Goal: Information Seeking & Learning: Learn about a topic

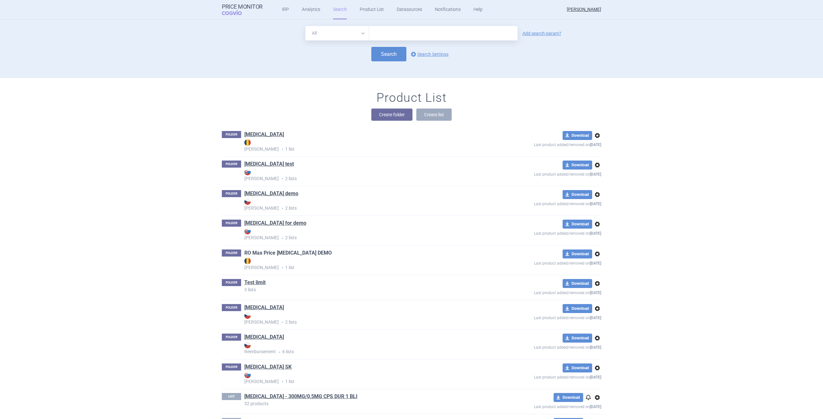
click at [267, 255] on link "RO Max Price [MEDICAL_DATA] DEMO" at bounding box center [287, 253] width 87 height 7
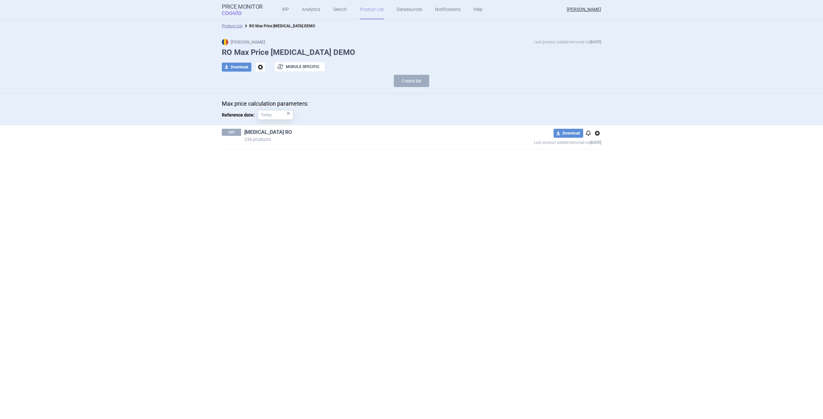
click at [255, 133] on link "[MEDICAL_DATA] RO" at bounding box center [268, 132] width 48 height 7
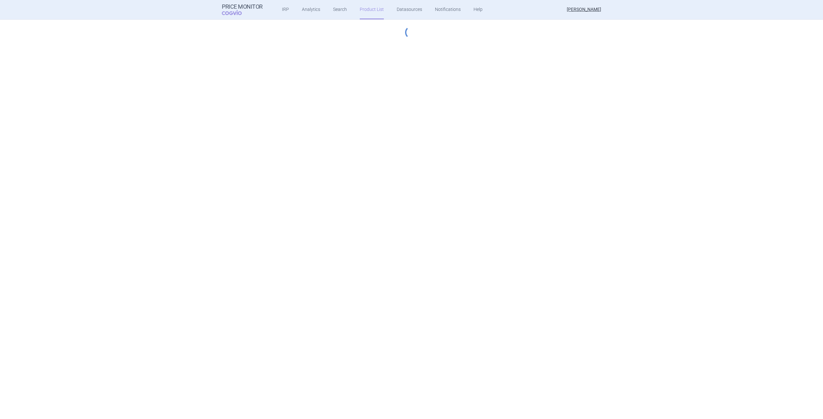
select select "hungary-included"
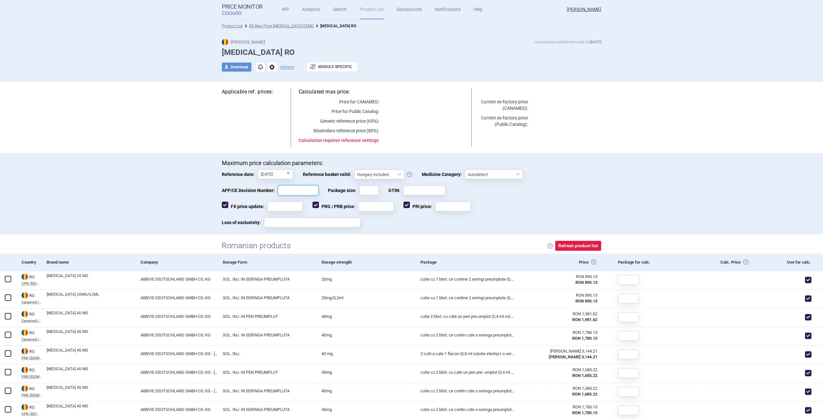
drag, startPoint x: 287, startPoint y: 189, endPoint x: 290, endPoint y: 190, distance: 3.5
click at [287, 189] on input "APP/CE Decision Number:" at bounding box center [298, 191] width 40 height 10
click at [410, 191] on input "GTIN:" at bounding box center [424, 191] width 42 height 10
click at [494, 172] on select "Autodetect Innovative Orphan Generic Vaccine Biosimilar PUMA (Paediatric-use Ma…" at bounding box center [494, 175] width 58 height 10
click at [499, 173] on select "Autodetect Innovative Orphan Generic Vaccine Biosimilar PUMA (Paediatric-use Ma…" at bounding box center [494, 175] width 58 height 10
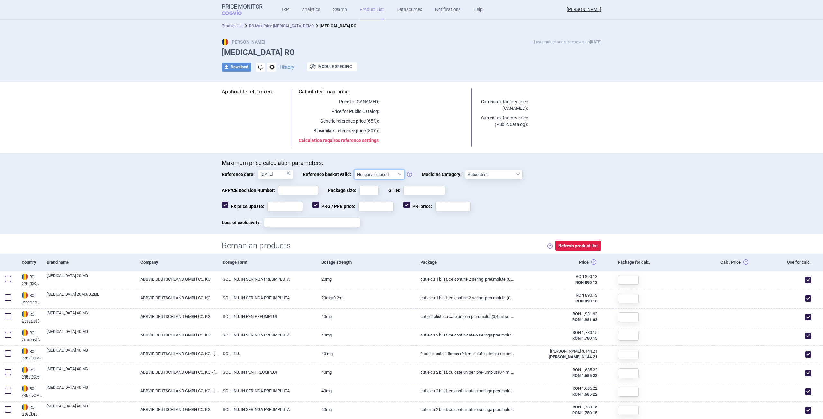
click at [366, 174] on select "Hungary not included [GEOGRAPHIC_DATA] included Since [DATE] Since [DATE] Since…" at bounding box center [379, 175] width 50 height 10
click at [373, 174] on select "Hungary not included [GEOGRAPHIC_DATA] included Since [DATE] Since [DATE] Since…" at bounding box center [379, 175] width 50 height 10
click at [276, 174] on input "[DATE]" at bounding box center [275, 175] width 35 height 10
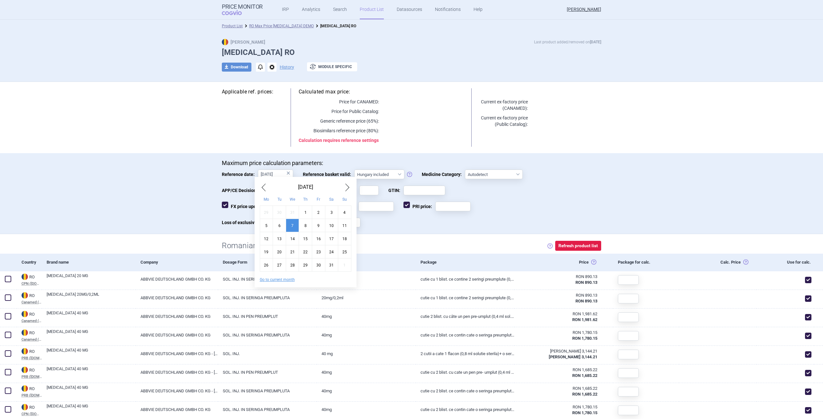
click at [557, 189] on div "APP/CE Decision Number: Package size: GTIN:" at bounding box center [411, 194] width 379 height 16
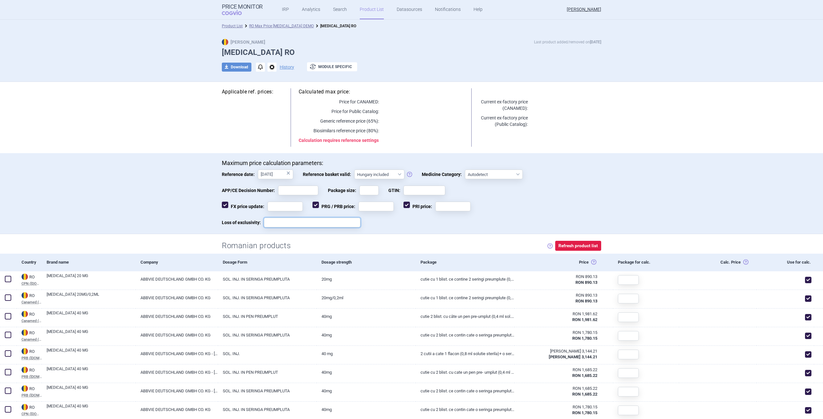
click at [328, 219] on input "Loss of exclusivity:" at bounding box center [312, 223] width 96 height 10
click at [462, 199] on div "APP/CE Decision Number: Package size: GTIN:" at bounding box center [411, 194] width 379 height 16
click at [447, 203] on input "PRI price:" at bounding box center [452, 207] width 35 height 10
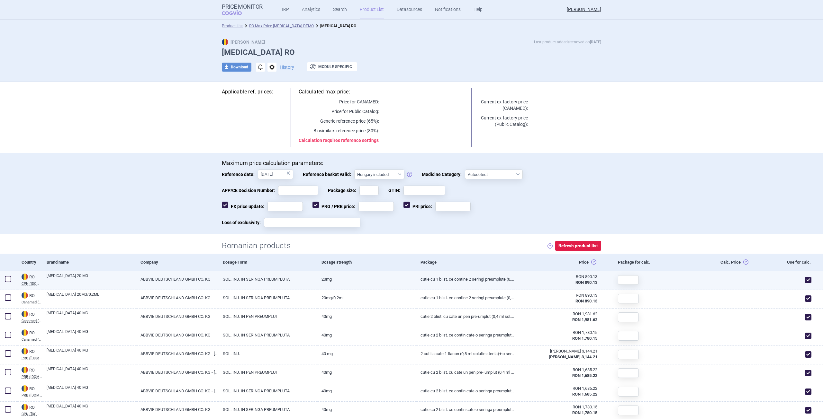
click at [633, 274] on div at bounding box center [626, 280] width 26 height 17
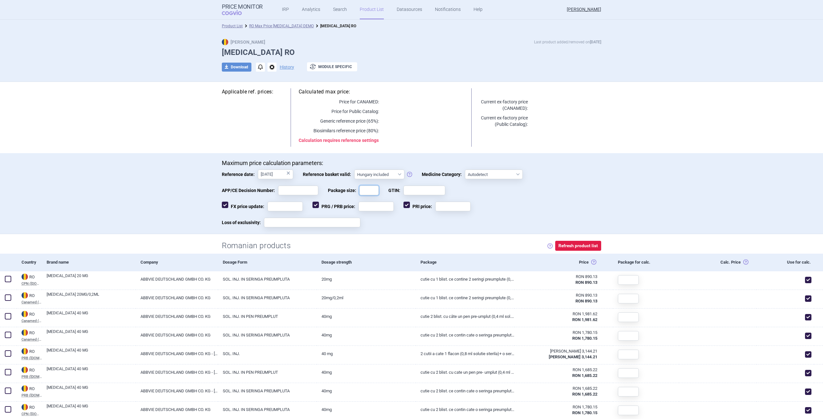
click at [363, 195] on input "Package size:" at bounding box center [368, 191] width 19 height 10
type input "2"
click at [598, 190] on div "APP/CE Decision Number: Package size: 2 GTIN:" at bounding box center [411, 194] width 379 height 16
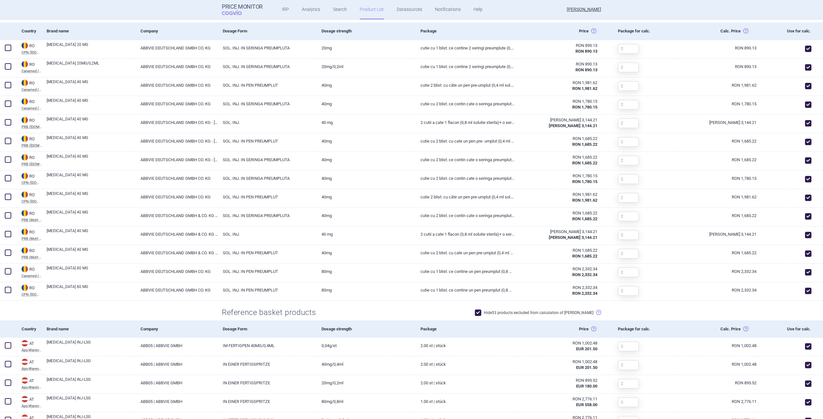
drag, startPoint x: 478, startPoint y: 162, endPoint x: 425, endPoint y: 358, distance: 202.9
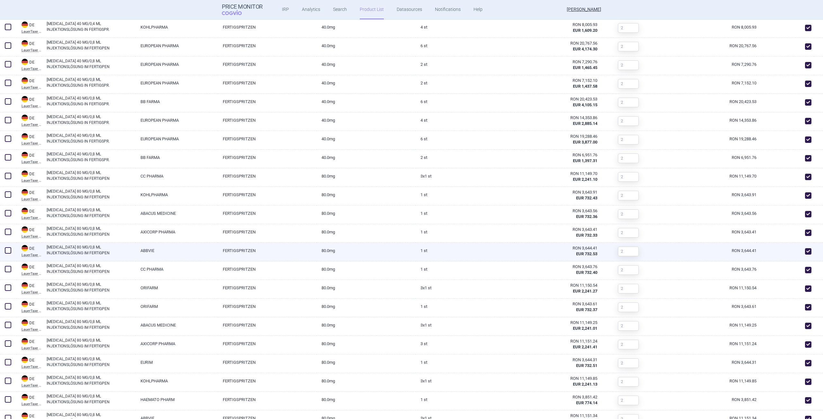
drag, startPoint x: 428, startPoint y: 350, endPoint x: 530, endPoint y: 245, distance: 146.8
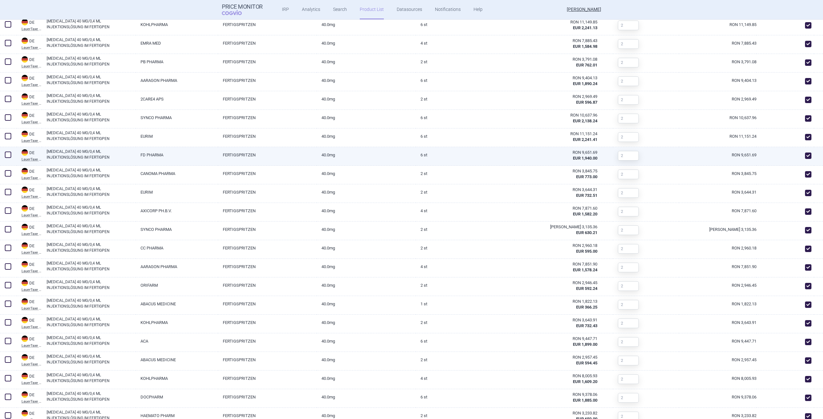
scroll to position [0, 0]
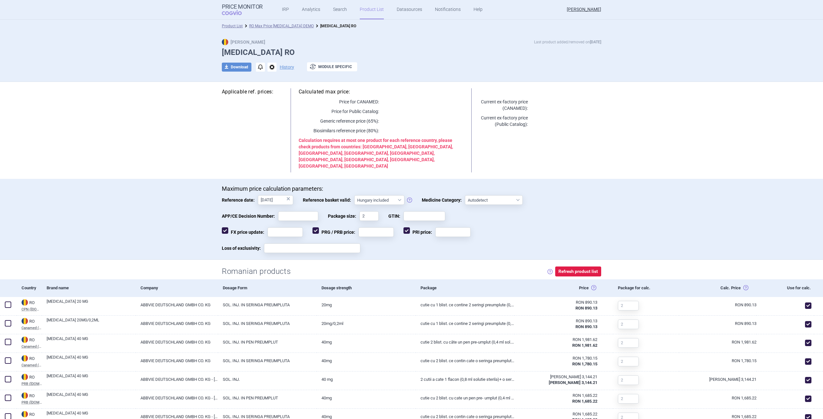
drag, startPoint x: 557, startPoint y: 289, endPoint x: 544, endPoint y: 137, distance: 152.8
